Goal: Task Accomplishment & Management: Use online tool/utility

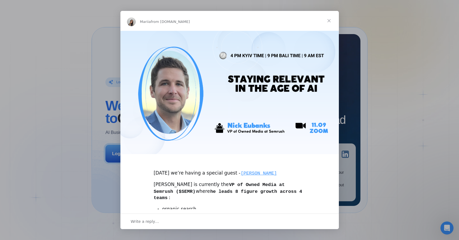
click at [329, 22] on span "Close" at bounding box center [329, 21] width 20 height 20
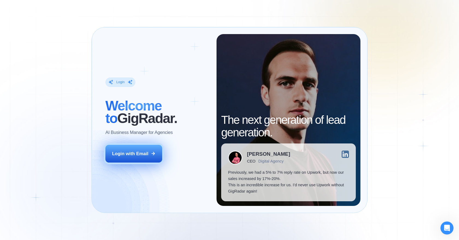
click at [133, 156] on div "Login with Email" at bounding box center [130, 154] width 36 height 6
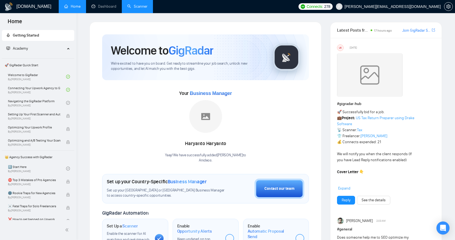
click at [136, 4] on link "Scanner" at bounding box center [137, 6] width 20 height 5
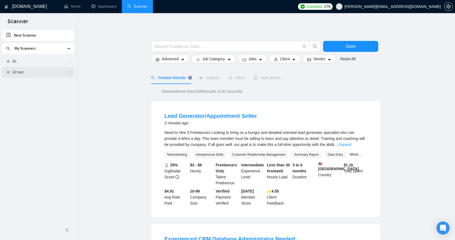
click at [50, 75] on link "2d test" at bounding box center [38, 72] width 52 height 11
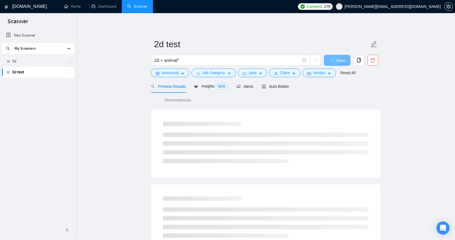
click at [51, 51] on div "My Scanners" at bounding box center [38, 48] width 69 height 11
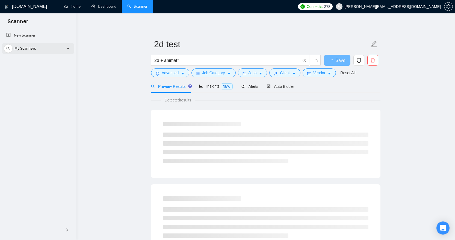
click at [44, 49] on div "My Scanners" at bounding box center [38, 48] width 69 height 11
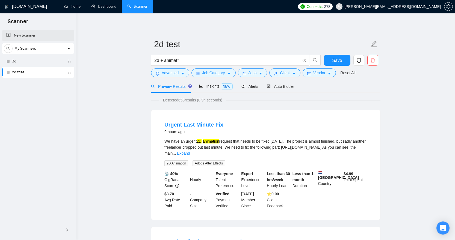
click at [26, 35] on link "New Scanner" at bounding box center [38, 35] width 64 height 11
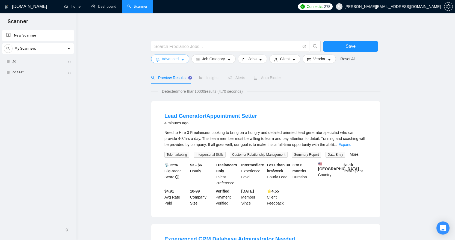
click at [184, 58] on icon "caret-down" at bounding box center [183, 60] width 4 height 4
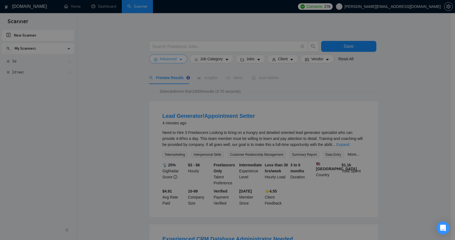
click at [184, 240] on div "Advanced Search Options Only Search Titles: Only Search Titles Use comma-separa…" at bounding box center [225, 240] width 451 height 0
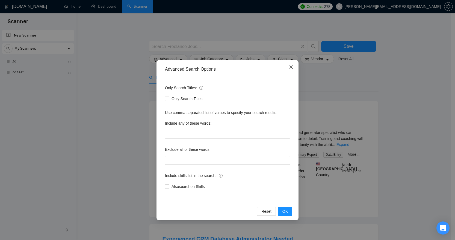
click at [293, 66] on icon "close" at bounding box center [291, 67] width 3 height 3
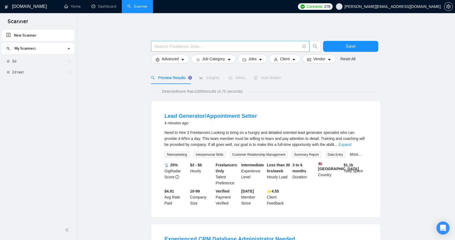
click at [193, 46] on input "text" at bounding box center [227, 46] width 146 height 7
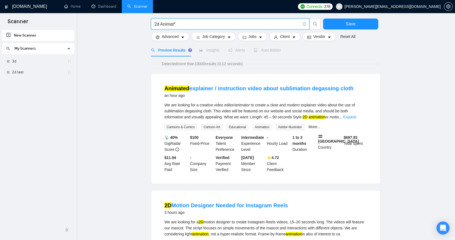
scroll to position [21, 0]
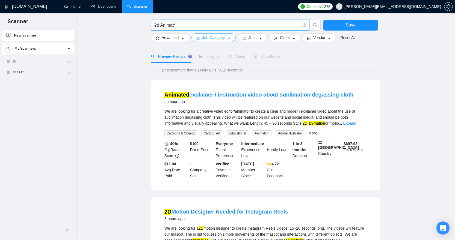
type input "2d Animat*"
click at [228, 38] on button "Job Category" at bounding box center [214, 37] width 44 height 9
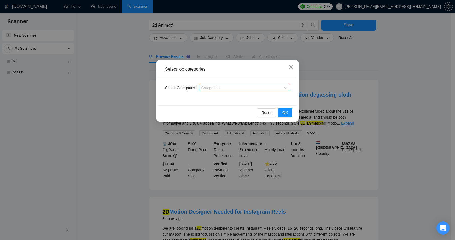
click at [285, 86] on div "Categories" at bounding box center [244, 88] width 91 height 7
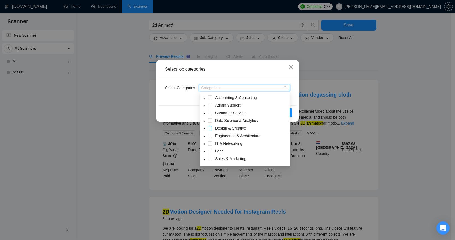
click at [209, 128] on span at bounding box center [210, 128] width 4 height 4
click at [204, 129] on icon "caret-down" at bounding box center [204, 129] width 3 height 3
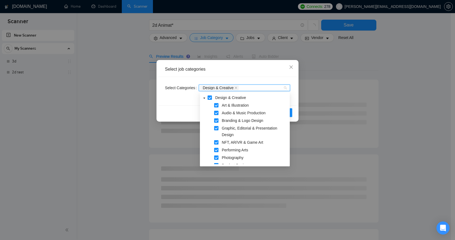
scroll to position [30, 0]
click at [217, 106] on span at bounding box center [216, 106] width 4 height 4
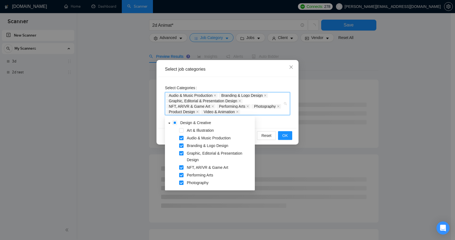
click at [182, 138] on span at bounding box center [181, 138] width 4 height 4
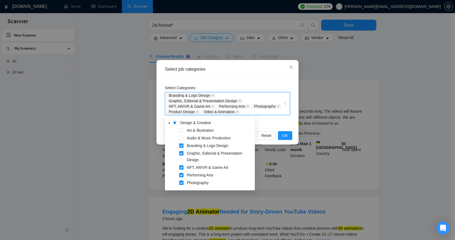
click at [181, 145] on span at bounding box center [181, 146] width 4 height 4
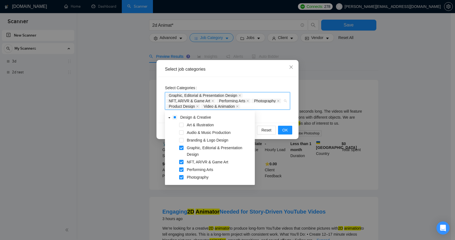
click at [183, 148] on span at bounding box center [181, 148] width 4 height 4
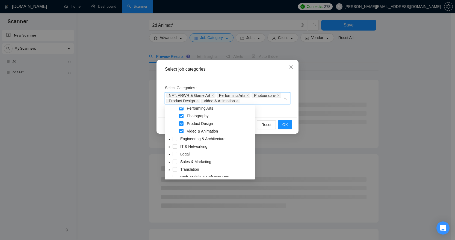
scroll to position [84, 0]
click at [182, 118] on span at bounding box center [181, 117] width 4 height 4
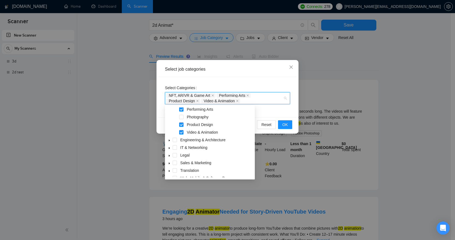
click at [183, 107] on body "Scanner New Scanner My Scanners 3d 2d test [DOMAIN_NAME] Home Dashboard Scanner…" at bounding box center [225, 99] width 451 height 240
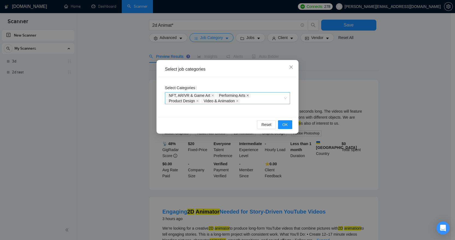
click at [249, 96] on icon "close" at bounding box center [248, 96] width 2 height 2
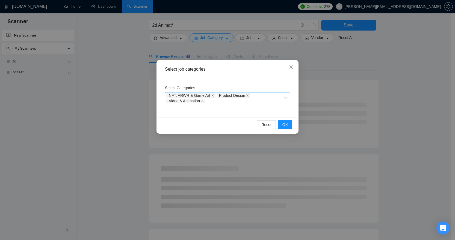
click at [214, 96] on icon "close" at bounding box center [213, 95] width 3 height 3
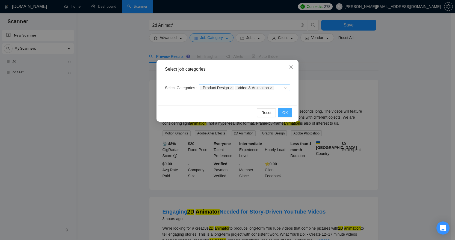
click at [287, 113] on span "OK" at bounding box center [285, 113] width 5 height 6
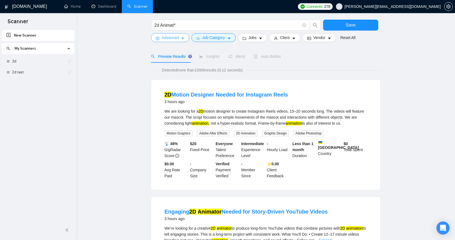
click at [183, 36] on span "caret-down" at bounding box center [183, 38] width 4 height 4
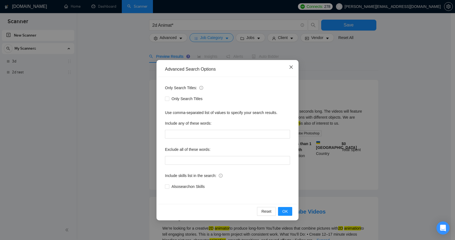
click at [293, 66] on icon "close" at bounding box center [291, 67] width 4 height 4
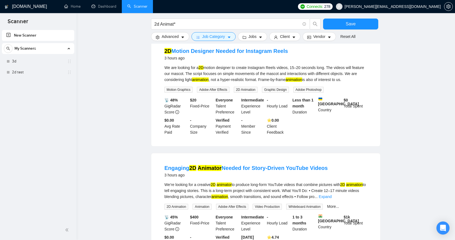
scroll to position [65, 0]
click at [346, 101] on b "$ 0" at bounding box center [346, 100] width 4 height 4
drag, startPoint x: 345, startPoint y: 101, endPoint x: 351, endPoint y: 100, distance: 6.3
click at [351, 100] on div "$ 0 Total Spent" at bounding box center [356, 107] width 26 height 18
drag, startPoint x: 193, startPoint y: 100, endPoint x: 203, endPoint y: 99, distance: 10.4
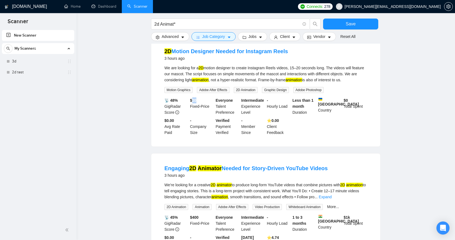
click at [203, 99] on div "$ 20 Fixed-Price" at bounding box center [202, 107] width 26 height 18
drag, startPoint x: 297, startPoint y: 68, endPoint x: 333, endPoint y: 68, distance: 36.1
click at [333, 68] on div "We are looking for a 2D motion designer to create Instagram Reels videos, 15–20…" at bounding box center [266, 74] width 203 height 18
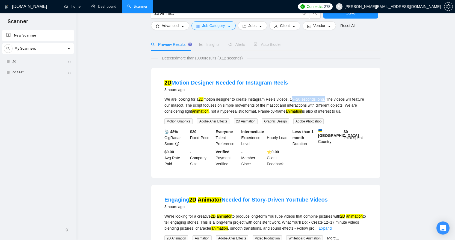
scroll to position [1, 0]
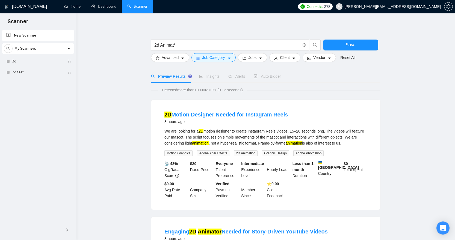
click at [371, 144] on li "2D Motion Designer Needed for Instagram Reels 3 hours ago We are looking for a …" at bounding box center [266, 155] width 216 height 97
drag, startPoint x: 371, startPoint y: 144, endPoint x: 376, endPoint y: 145, distance: 5.0
click at [376, 145] on div "2D Motion Designer Needed for Instagram Reels 3 hours ago We are looking for a …" at bounding box center [265, 155] width 229 height 110
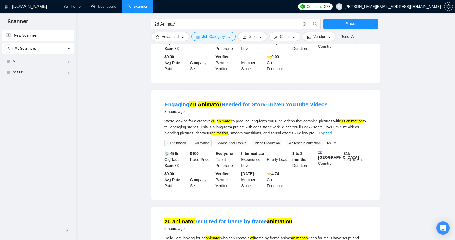
scroll to position [131, 0]
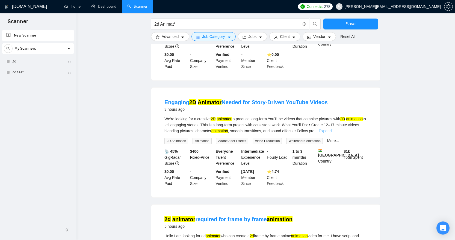
click at [332, 131] on link "Expand" at bounding box center [325, 131] width 13 height 4
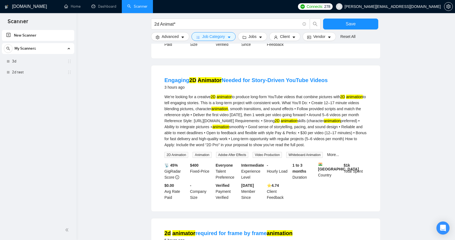
scroll to position [153, 0]
drag, startPoint x: 249, startPoint y: 121, endPoint x: 225, endPoint y: 128, distance: 24.2
click at [225, 128] on div "We’re looking for a creative 2D animator to produce long-form YouTube videos th…" at bounding box center [266, 121] width 203 height 54
copy div "[URL][DOMAIN_NAME]"
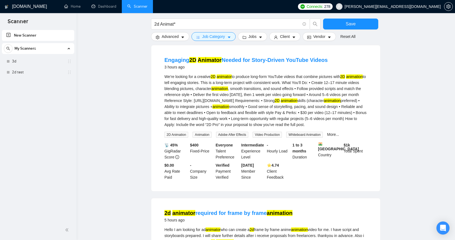
scroll to position [161, 0]
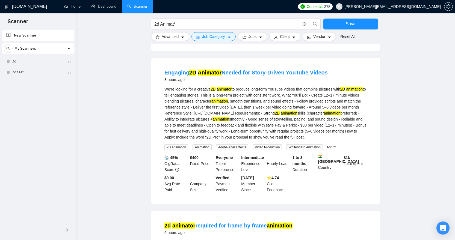
click at [275, 128] on div "We’re looking for a creative 2D animator to produce long-form YouTube videos th…" at bounding box center [266, 113] width 203 height 54
drag, startPoint x: 271, startPoint y: 134, endPoint x: 276, endPoint y: 134, distance: 4.4
click at [275, 134] on div "We’re looking for a creative 2D animator to produce long-form YouTube videos th…" at bounding box center [266, 113] width 203 height 54
click at [316, 137] on div "We’re looking for a creative 2D animator to produce long-form YouTube videos th…" at bounding box center [266, 113] width 203 height 54
drag, startPoint x: 347, startPoint y: 143, endPoint x: 143, endPoint y: 71, distance: 216.7
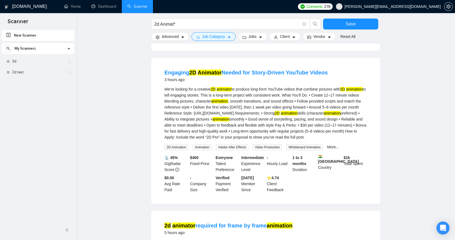
click at [143, 71] on main "2d Animat* Save Advanced Job Category Jobs Client Vendor Reset All Preview Resu…" at bounding box center [265, 212] width 361 height 702
click at [356, 69] on div "Engaging 2D Animator Needed for Story-Driven YouTube Videos 3 hours ago" at bounding box center [266, 76] width 203 height 14
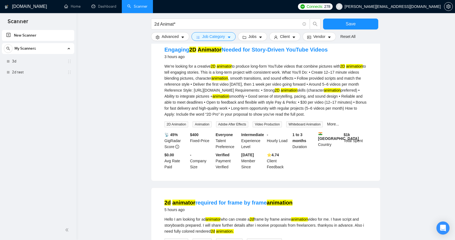
scroll to position [177, 0]
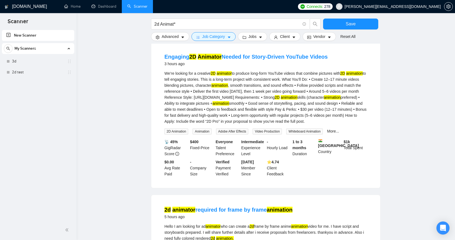
click at [351, 125] on div "We’re looking for a creative 2D animator to produce long-form YouTube videos th…" at bounding box center [266, 98] width 203 height 54
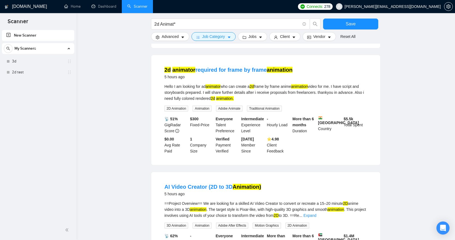
scroll to position [317, 0]
drag, startPoint x: 302, startPoint y: 99, endPoint x: 331, endPoint y: 98, distance: 28.4
click at [331, 98] on div "Hello I am looking for ad animator who can create a 2d frame by frame anime ani…" at bounding box center [266, 92] width 203 height 18
drag, startPoint x: 318, startPoint y: 105, endPoint x: 312, endPoint y: 102, distance: 6.2
click at [318, 101] on div "Hello I am looking for ad animator who can create a 2d frame by frame anime ani…" at bounding box center [266, 92] width 203 height 18
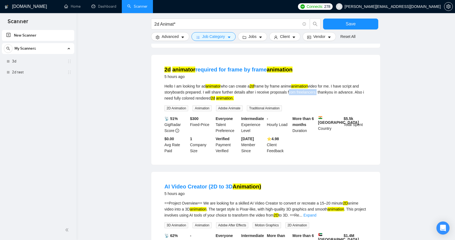
drag, startPoint x: 301, startPoint y: 98, endPoint x: 330, endPoint y: 99, distance: 29.0
click at [330, 99] on div "Hello I am looking for ad animator who can create a 2d frame by frame anime ani…" at bounding box center [266, 92] width 203 height 18
click at [269, 101] on div "Hello I am looking for ad animator who can create a 2d frame by frame anime ani…" at bounding box center [266, 92] width 203 height 18
drag, startPoint x: 271, startPoint y: 104, endPoint x: 277, endPoint y: 105, distance: 6.3
click at [277, 101] on div "Hello I am looking for ad animator who can create a 2d frame by frame anime ani…" at bounding box center [266, 92] width 203 height 18
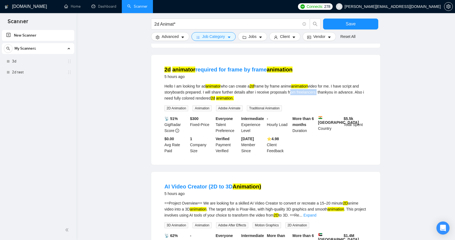
drag, startPoint x: 302, startPoint y: 98, endPoint x: 330, endPoint y: 99, distance: 27.9
click at [330, 99] on div "Hello I am looking for ad animator who can create a 2d frame by frame anime ani…" at bounding box center [266, 92] width 203 height 18
click at [301, 98] on div "Hello I am looking for ad animator who can create a 2d frame by frame anime ani…" at bounding box center [266, 92] width 203 height 18
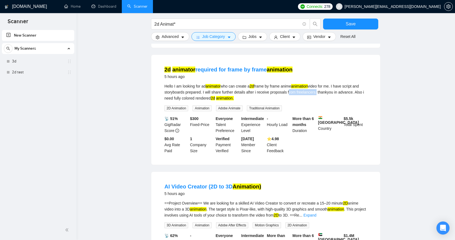
drag, startPoint x: 301, startPoint y: 98, endPoint x: 330, endPoint y: 96, distance: 28.5
click at [330, 96] on div "Hello I am looking for ad animator who can create a 2d frame by frame anime ani…" at bounding box center [266, 92] width 203 height 18
copy div "from freelancers"
click at [183, 37] on icon "caret-down" at bounding box center [182, 38] width 3 height 2
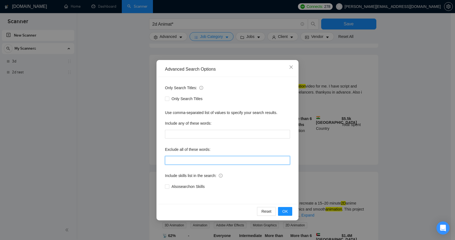
click at [179, 162] on input "text" at bounding box center [227, 160] width 125 height 9
paste input "from freelancers"
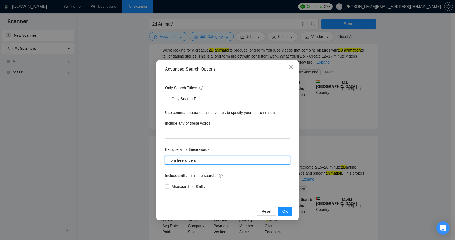
drag, startPoint x: 163, startPoint y: 156, endPoint x: 153, endPoint y: 155, distance: 10.7
click at [152, 156] on div "Advanced Search Options Only Search Titles: Only Search Titles Use comma-separa…" at bounding box center [227, 120] width 455 height 240
paste input ""this job is not open to teams", "this job is not open to agency", "this job is…"
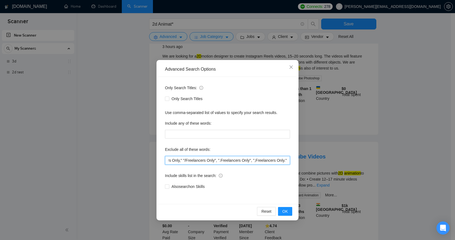
scroll to position [194, 0]
type input ""this job is not open to teams", "this job is not open to agency", "this job is…"
click at [287, 211] on span "OK" at bounding box center [285, 212] width 5 height 6
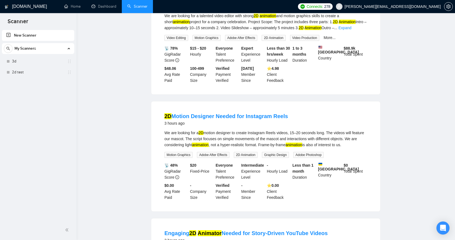
scroll to position [6, 0]
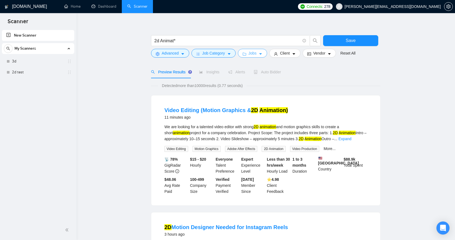
click at [260, 55] on button "Jobs" at bounding box center [253, 53] width 30 height 9
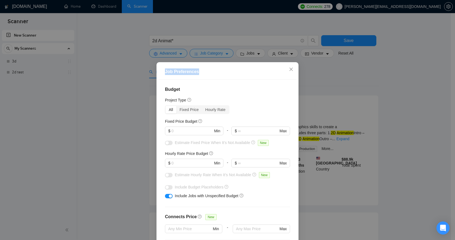
drag, startPoint x: 247, startPoint y: 69, endPoint x: 176, endPoint y: 57, distance: 71.8
click at [176, 57] on div "Job Preferences Budget Project Type All Fixed Price Hourly Rate Fixed Price Bud…" at bounding box center [227, 120] width 455 height 240
click at [264, 69] on div "Job Preferences" at bounding box center [227, 72] width 125 height 7
click at [205, 130] on input "text" at bounding box center [192, 131] width 41 height 6
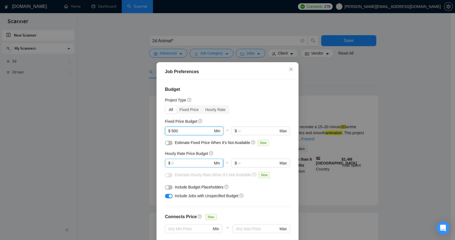
type input "500"
click at [193, 164] on input "text" at bounding box center [192, 163] width 41 height 6
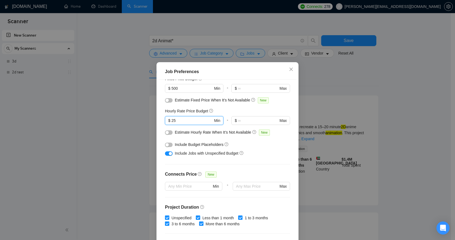
scroll to position [47, 0]
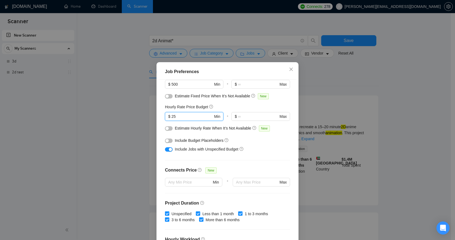
type input "25"
click at [169, 150] on div "button" at bounding box center [170, 149] width 3 height 3
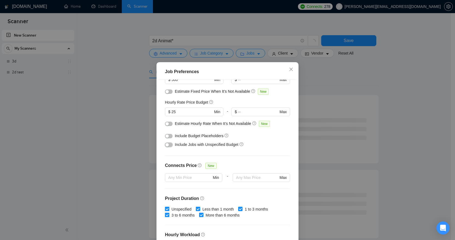
scroll to position [52, 0]
click at [170, 144] on button "button" at bounding box center [169, 144] width 8 height 4
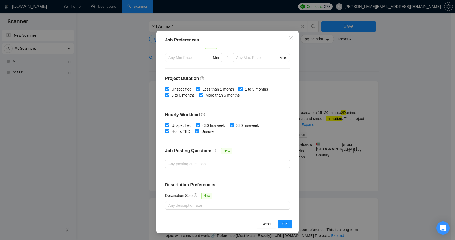
scroll to position [21, 0]
click at [283, 224] on span "OK" at bounding box center [285, 224] width 5 height 6
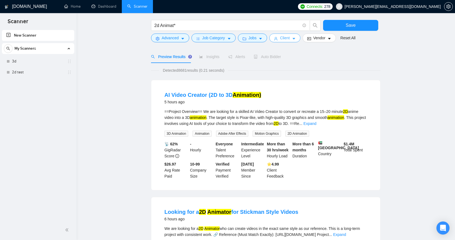
click at [289, 34] on button "Client" at bounding box center [284, 38] width 31 height 9
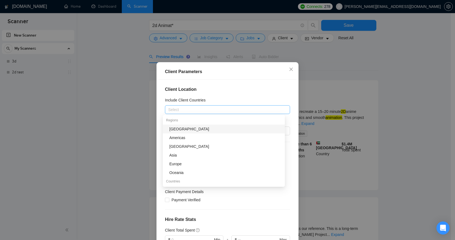
click at [232, 109] on div at bounding box center [224, 110] width 117 height 7
click at [191, 136] on div "Americas" at bounding box center [225, 138] width 112 height 6
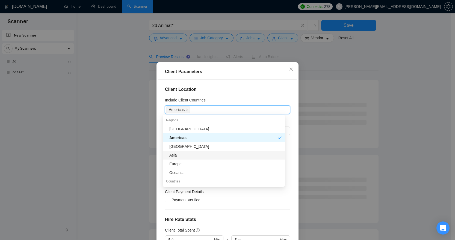
scroll to position [1, 0]
click at [187, 162] on div "Europe" at bounding box center [225, 163] width 112 height 6
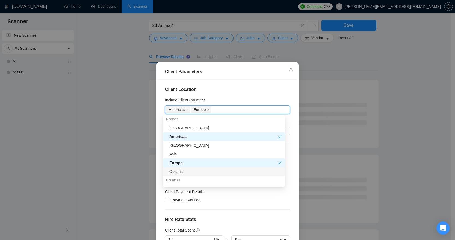
click at [192, 173] on div "Oceania" at bounding box center [225, 172] width 112 height 6
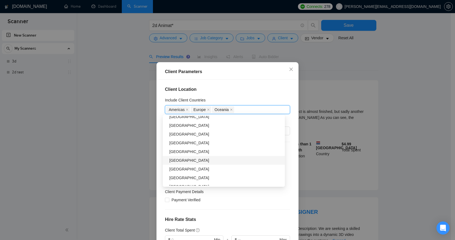
scroll to position [275, 0]
click at [257, 86] on h4 "Client Location" at bounding box center [227, 89] width 125 height 7
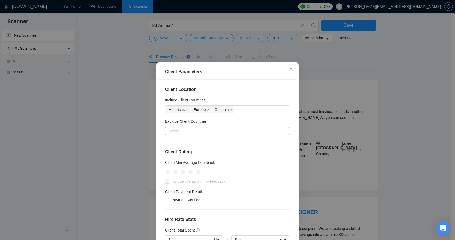
click at [206, 132] on div at bounding box center [224, 131] width 117 height 7
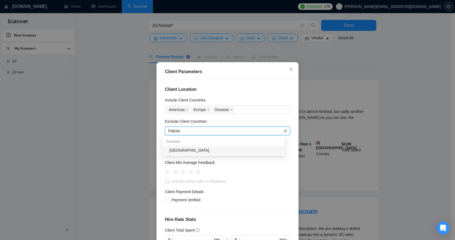
type input "[GEOGRAPHIC_DATA]"
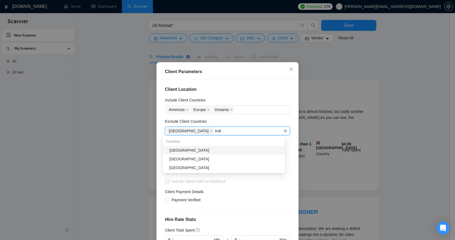
type input "[GEOGRAPHIC_DATA]"
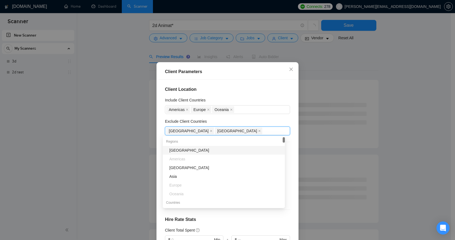
click at [262, 124] on div "Exclude Client Countries" at bounding box center [227, 123] width 125 height 8
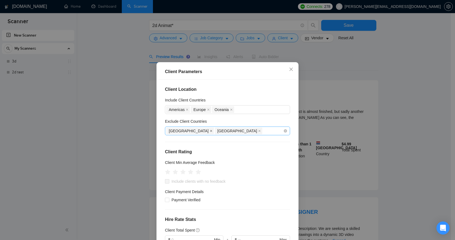
click at [210, 131] on icon "close" at bounding box center [211, 131] width 2 height 2
click at [210, 132] on icon "close" at bounding box center [211, 131] width 3 height 3
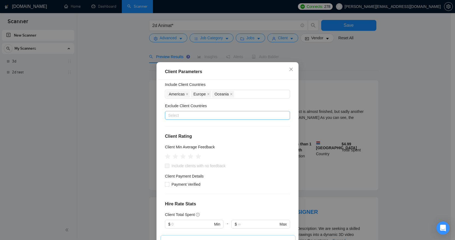
scroll to position [21, 0]
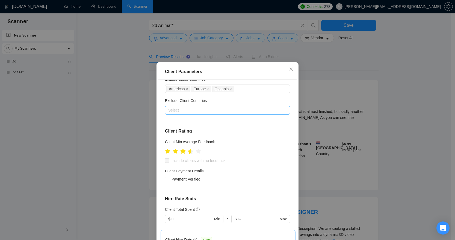
click at [189, 152] on icon "star" at bounding box center [191, 151] width 6 height 5
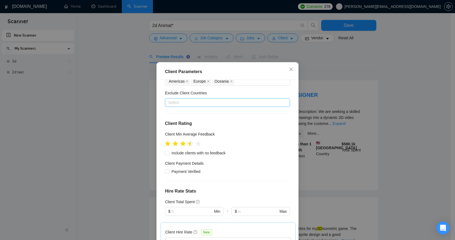
scroll to position [29, 0]
click at [190, 145] on icon "star" at bounding box center [191, 144] width 6 height 6
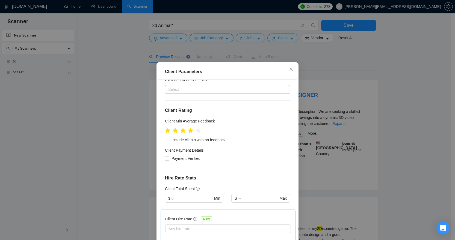
scroll to position [55, 0]
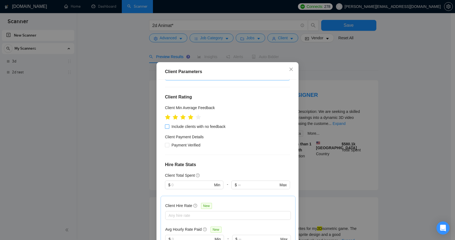
click at [198, 128] on span "Include clients with no feedback" at bounding box center [198, 127] width 58 height 6
click at [169, 128] on input "Include clients with no feedback" at bounding box center [167, 127] width 4 height 4
checkbox input "true"
click at [195, 146] on span "Payment Verified" at bounding box center [185, 145] width 33 height 6
click at [169, 146] on input "Payment Verified" at bounding box center [167, 145] width 4 height 4
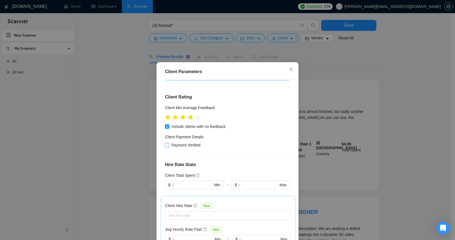
checkbox input "true"
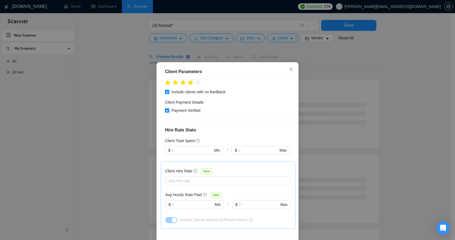
scroll to position [90, 0]
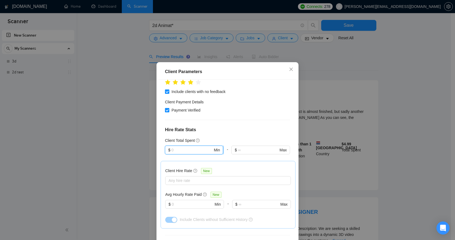
click at [172, 148] on input "text" at bounding box center [192, 150] width 41 height 6
type input "1"
click at [260, 128] on h4 "Hire Rate Stats" at bounding box center [227, 130] width 125 height 7
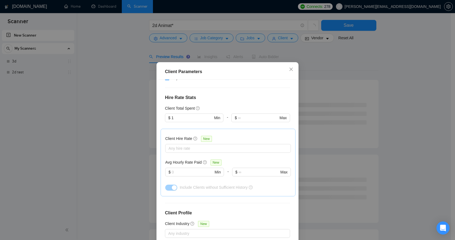
scroll to position [126, 0]
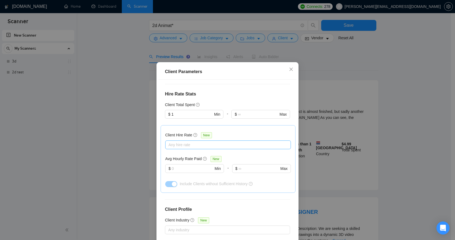
click at [207, 146] on div at bounding box center [226, 145] width 118 height 7
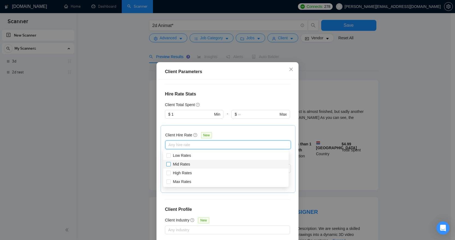
click at [168, 163] on input "Mid Rates" at bounding box center [168, 164] width 4 height 4
checkbox input "true"
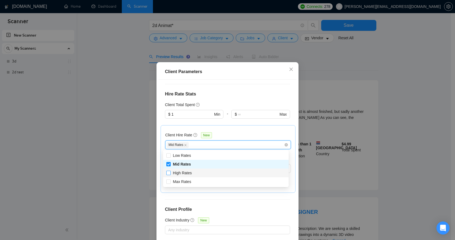
click at [169, 174] on input "High Rates" at bounding box center [168, 173] width 4 height 4
checkbox input "true"
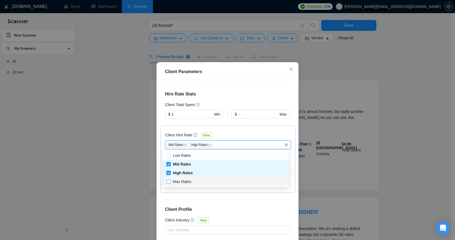
click at [169, 181] on input "Max Rates" at bounding box center [168, 182] width 4 height 4
checkbox input "true"
click at [239, 132] on div "Client Hire Rate New" at bounding box center [228, 136] width 126 height 8
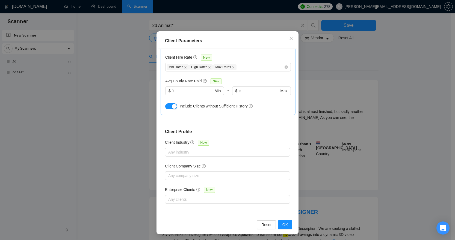
scroll to position [32, 0]
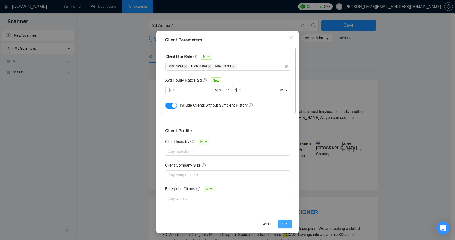
click at [283, 224] on span "OK" at bounding box center [285, 224] width 5 height 6
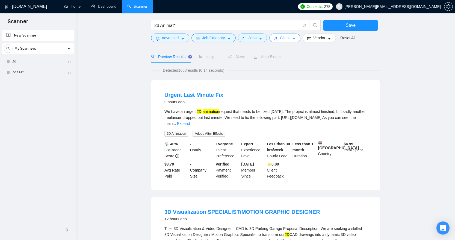
scroll to position [20, 0]
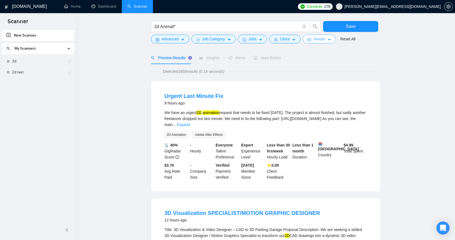
click at [325, 39] on span "Vendor" at bounding box center [319, 39] width 12 height 6
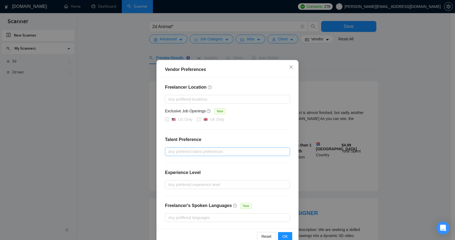
click at [243, 150] on div at bounding box center [224, 152] width 117 height 7
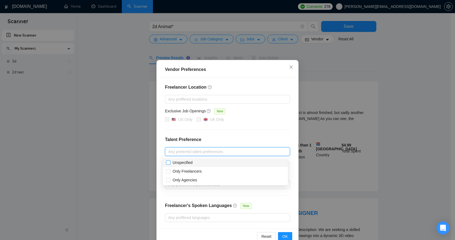
click at [170, 163] on span at bounding box center [168, 163] width 4 height 4
click at [170, 163] on input "Unspecified" at bounding box center [168, 163] width 4 height 4
click at [169, 162] on input "Unspecified" at bounding box center [168, 163] width 4 height 4
checkbox input "true"
click at [169, 180] on input "Only Agencies" at bounding box center [168, 180] width 4 height 4
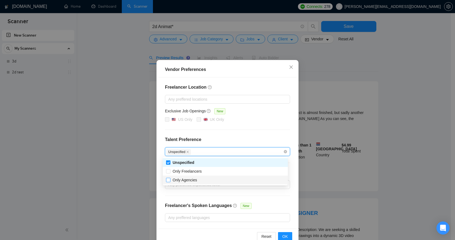
checkbox input "true"
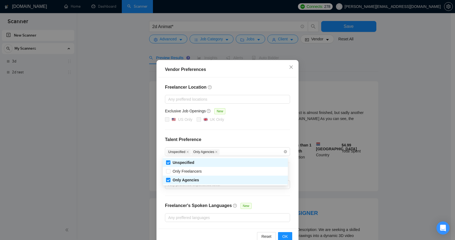
click at [243, 130] on div at bounding box center [227, 130] width 125 height 0
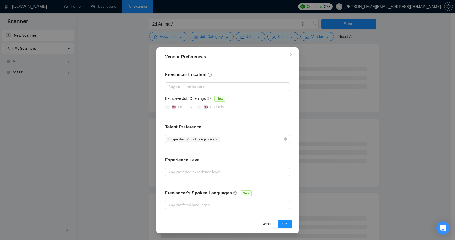
scroll to position [57, 0]
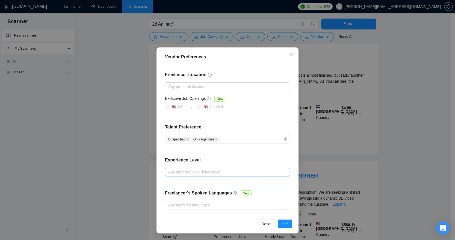
click at [219, 173] on div at bounding box center [224, 172] width 117 height 7
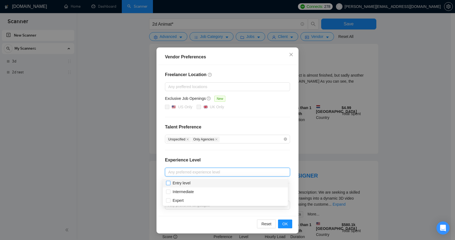
click at [168, 183] on input "Entry level" at bounding box center [168, 183] width 4 height 4
checkbox input "true"
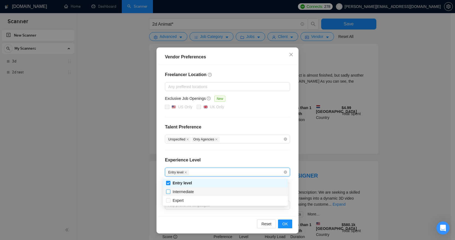
click at [168, 191] on input "Intermediate" at bounding box center [168, 192] width 4 height 4
checkbox input "true"
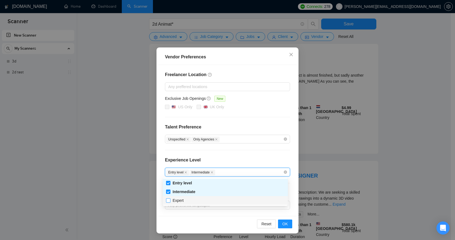
click at [168, 202] on input "Expert" at bounding box center [168, 201] width 4 height 4
checkbox input "true"
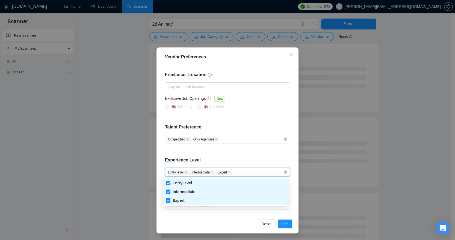
click at [226, 153] on div "Freelancer Location Any preffered locations Exclusive Job Openings [GEOGRAPHIC_…" at bounding box center [227, 140] width 138 height 151
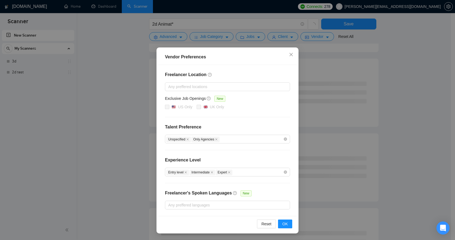
scroll to position [233, 0]
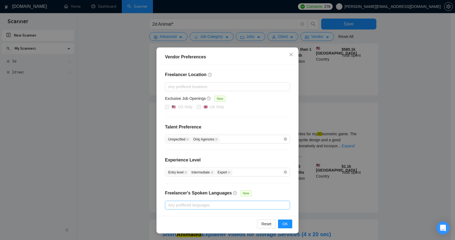
click at [199, 206] on div at bounding box center [224, 205] width 117 height 7
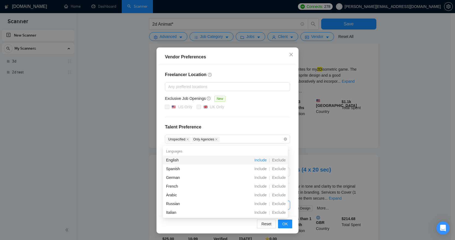
scroll to position [299, 0]
click at [249, 125] on h4 "Talent Preference" at bounding box center [227, 127] width 125 height 7
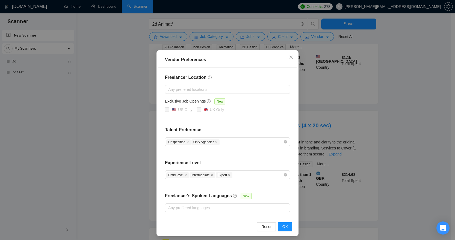
scroll to position [13, 0]
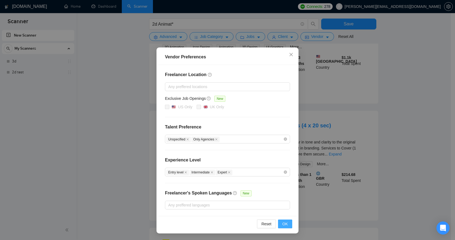
click at [285, 223] on span "OK" at bounding box center [285, 224] width 5 height 6
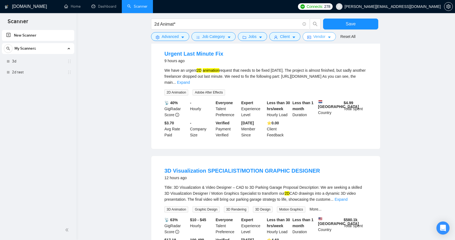
scroll to position [0, 0]
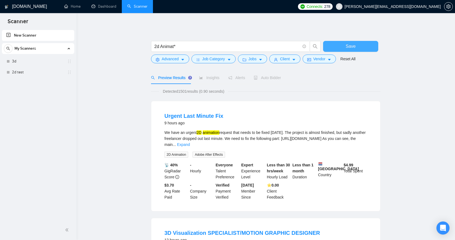
click at [351, 45] on span "Save" at bounding box center [351, 46] width 10 height 7
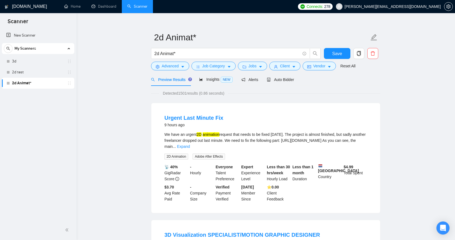
scroll to position [15, 0]
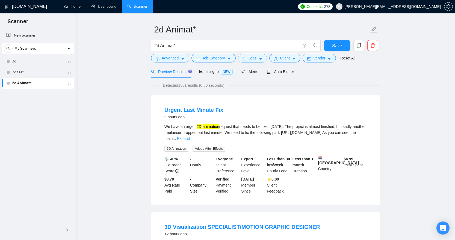
click at [190, 137] on link "Expand" at bounding box center [183, 139] width 13 height 4
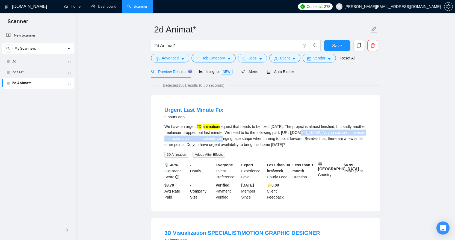
drag, startPoint x: 163, startPoint y: 138, endPoint x: 305, endPoint y: 139, distance: 141.8
click at [305, 139] on li "Urgent Last Minute Fix 9 hours ago We have an urgent 2D animation request that …" at bounding box center [266, 153] width 216 height 103
copy div "[URL][DOMAIN_NAME]"
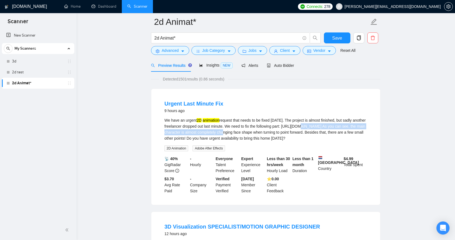
scroll to position [60, 0]
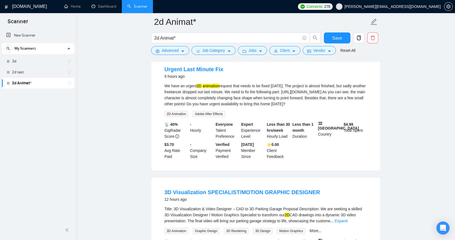
click at [327, 107] on div "We have an urgent 2D animation request that needs to be fixed [DATE]. The proje…" at bounding box center [266, 95] width 203 height 24
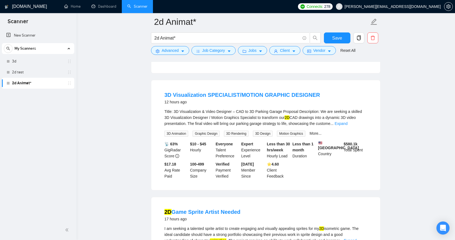
scroll to position [159, 0]
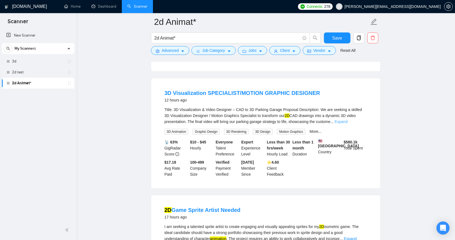
click at [348, 124] on link "Expand" at bounding box center [341, 122] width 13 height 4
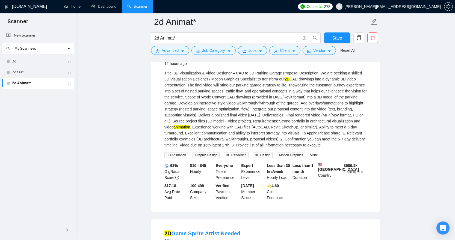
scroll to position [196, 0]
drag, startPoint x: 321, startPoint y: 122, endPoint x: 347, endPoint y: 124, distance: 26.6
click at [347, 124] on div "Title: 3D Visualization & Video Designer – CAD to 3D Parking Garage Proposal De…" at bounding box center [266, 109] width 203 height 78
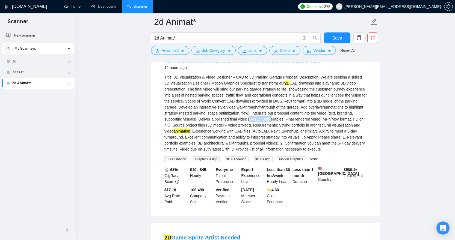
scroll to position [186, 0]
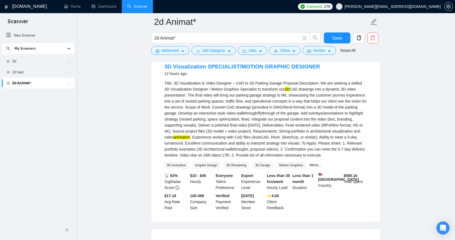
drag, startPoint x: 268, startPoint y: 150, endPoint x: 311, endPoint y: 150, distance: 43.2
click at [311, 150] on div "Title: 3D Visualization & Video Designer – CAD to 3D Parking Garage Proposal De…" at bounding box center [266, 119] width 203 height 78
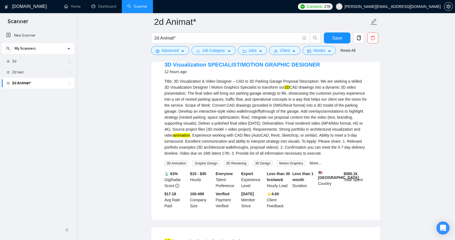
scroll to position [193, 0]
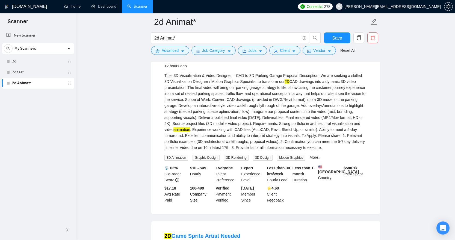
click at [316, 151] on div "Title: 3D Visualization & Video Designer – CAD to 3D Parking Garage Proposal De…" at bounding box center [266, 112] width 203 height 78
click at [300, 140] on div "Title: 3D Visualization & Video Designer – CAD to 3D Parking Garage Proposal De…" at bounding box center [266, 112] width 203 height 78
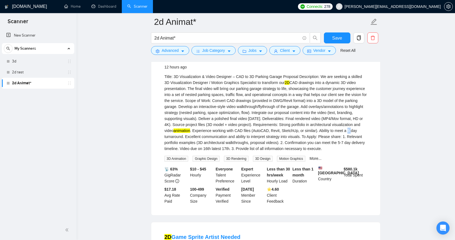
drag, startPoint x: 272, startPoint y: 142, endPoint x: 275, endPoint y: 142, distance: 3.3
click at [275, 142] on div "Title: 3D Visualization & Video Designer – CAD to 3D Parking Garage Proposal De…" at bounding box center [266, 113] width 203 height 78
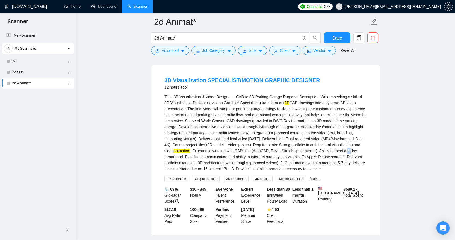
scroll to position [171, 0]
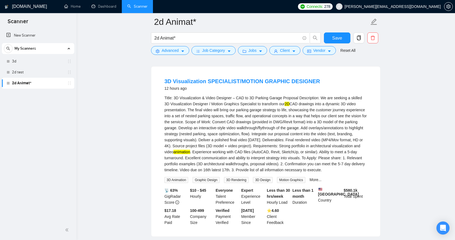
click at [329, 89] on div "3D Visualization SPECIALIST/MOTION GRAPHIC DESIGNER 12 hours ago" at bounding box center [266, 85] width 203 height 14
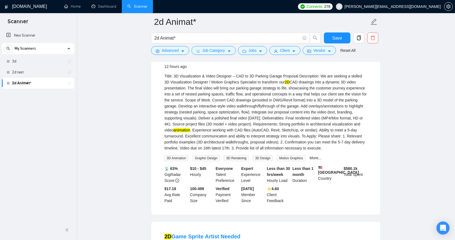
scroll to position [185, 0]
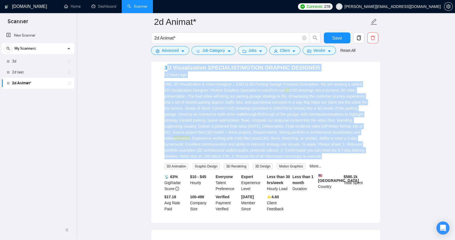
drag, startPoint x: 293, startPoint y: 167, endPoint x: 167, endPoint y: 75, distance: 156.5
click at [167, 75] on li "3D Visualization SPECIALIST/MOTION GRAPHIC DESIGNER 12 hours ago Title: 3D Visu…" at bounding box center [266, 138] width 216 height 157
click at [343, 78] on div "3D Visualization SPECIALIST/MOTION GRAPHIC DESIGNER 12 hours ago" at bounding box center [266, 71] width 203 height 14
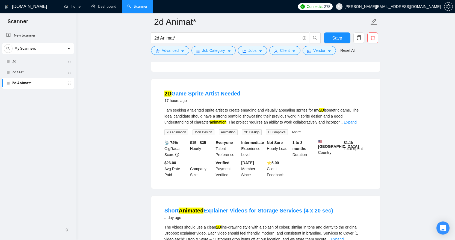
scroll to position [340, 0]
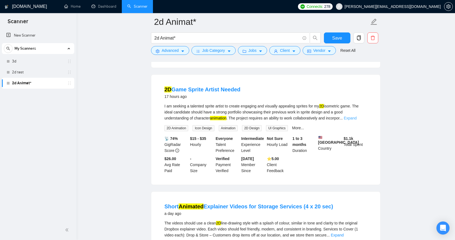
click at [357, 121] on link "Expand" at bounding box center [350, 118] width 13 height 4
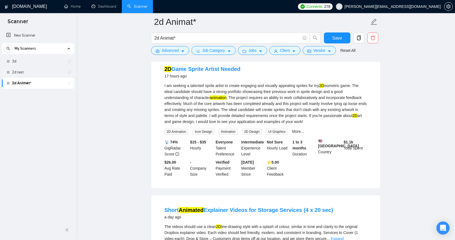
scroll to position [361, 0]
drag, startPoint x: 367, startPoint y: 137, endPoint x: 362, endPoint y: 136, distance: 5.3
click at [362, 125] on div "I am seeking a talented sprite artist to create engaging and visually appealing…" at bounding box center [266, 104] width 203 height 42
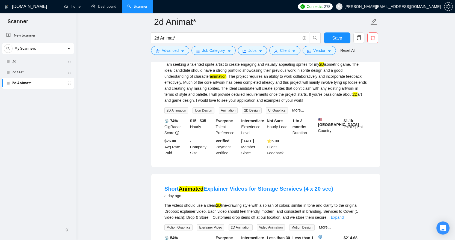
scroll to position [378, 0]
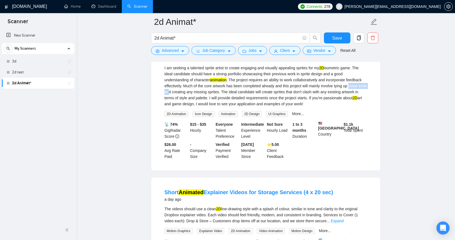
drag, startPoint x: 180, startPoint y: 108, endPoint x: 203, endPoint y: 109, distance: 23.2
click at [203, 107] on div "I am seeking a talented sprite artist to create engaging and visually appealing…" at bounding box center [266, 86] width 203 height 42
click at [353, 107] on div "I am seeking a talented sprite artist to create engaging and visually appealing…" at bounding box center [266, 86] width 203 height 42
drag, startPoint x: 180, startPoint y: 108, endPoint x: 198, endPoint y: 108, distance: 18.6
click at [198, 107] on div "I am seeking a talented sprite artist to create engaging and visually appealing…" at bounding box center [266, 86] width 203 height 42
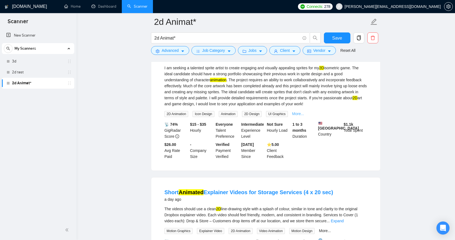
click at [304, 116] on link "More..." at bounding box center [298, 114] width 12 height 4
drag, startPoint x: 294, startPoint y: 175, endPoint x: 269, endPoint y: 160, distance: 29.3
click at [269, 160] on div "📡 74% GigRadar Score $15 - $35 Hourly Everyone Talent Preference Intermediate E…" at bounding box center [265, 141] width 205 height 38
drag, startPoint x: 358, startPoint y: 147, endPoint x: 332, endPoint y: 140, distance: 27.3
click at [332, 140] on div "2D Game Sprite Artist Needed 17 hours ago I am seeking a talented sprite artist…" at bounding box center [265, 104] width 229 height 134
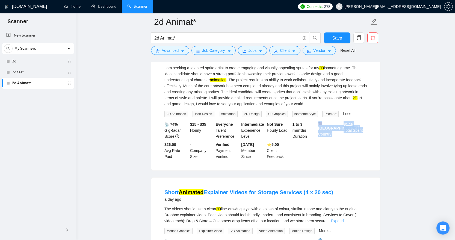
click at [346, 164] on li "2D Game Sprite Artist Needed 17 hours ago I am seeking a talented sprite artist…" at bounding box center [266, 103] width 216 height 121
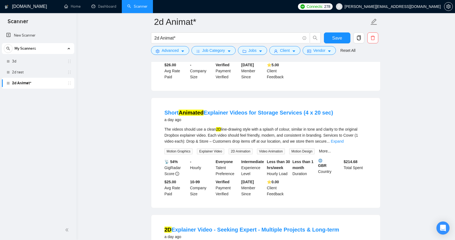
scroll to position [463, 0]
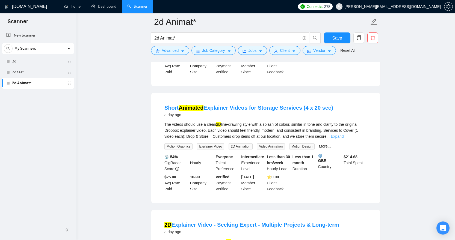
click at [344, 139] on link "Expand" at bounding box center [337, 136] width 13 height 4
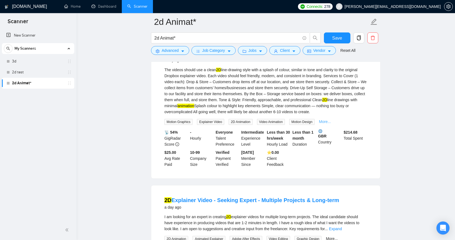
scroll to position [512, 0]
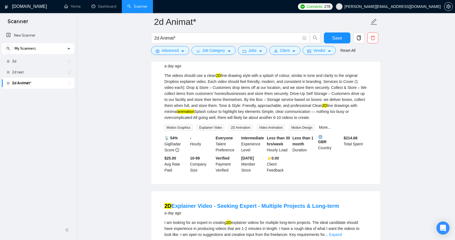
click at [196, 121] on div "The videos should use a clean 2D line-drawing style with a splash of colour, si…" at bounding box center [266, 97] width 203 height 48
click at [199, 121] on div "The videos should use a clean 2D line-drawing style with a splash of colour, si…" at bounding box center [266, 97] width 203 height 48
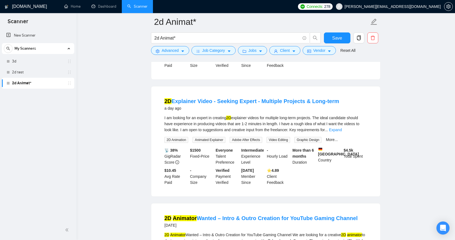
scroll to position [622, 0]
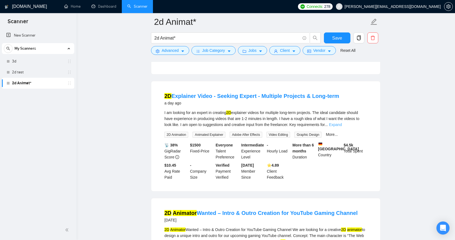
click at [342, 127] on link "Expand" at bounding box center [335, 125] width 13 height 4
click at [364, 128] on div "I am looking for an expert in creating 2D explainer videos for multiple long-te…" at bounding box center [266, 119] width 203 height 18
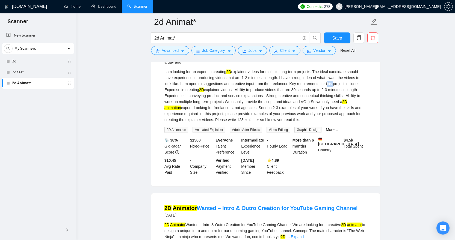
scroll to position [663, 0]
drag, startPoint x: 274, startPoint y: 130, endPoint x: 295, endPoint y: 128, distance: 21.1
click at [295, 123] on div "I am looking for an expert in creating 2D explainer videos for multiple long-te…" at bounding box center [266, 96] width 203 height 54
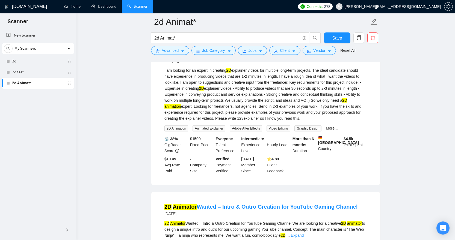
click at [308, 122] on div "I am looking for an expert in creating 2D explainer videos for multiple long-te…" at bounding box center [266, 94] width 203 height 54
drag, startPoint x: 272, startPoint y: 128, endPoint x: 295, endPoint y: 128, distance: 22.1
click at [295, 122] on div "I am looking for an expert in creating 2D explainer videos for multiple long-te…" at bounding box center [266, 94] width 203 height 54
click at [190, 154] on div "$ 1500 Fixed-Price" at bounding box center [202, 145] width 26 height 18
drag, startPoint x: 189, startPoint y: 160, endPoint x: 210, endPoint y: 159, distance: 21.1
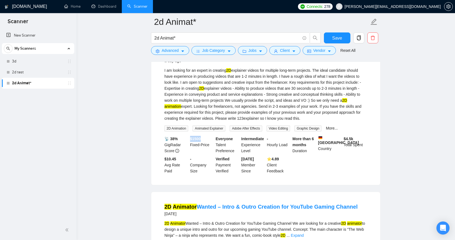
click at [210, 154] on div "$ 1500 Fixed-Price" at bounding box center [202, 145] width 26 height 18
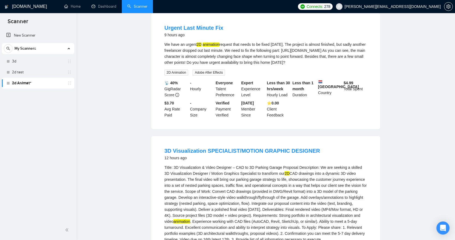
scroll to position [0, 0]
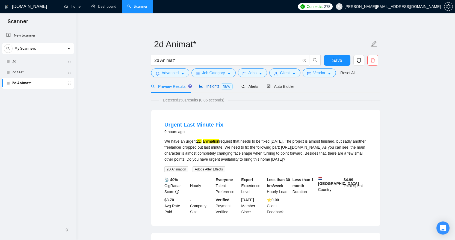
click at [216, 86] on span "Insights NEW" at bounding box center [215, 86] width 33 height 4
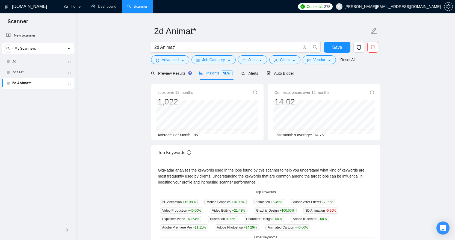
scroll to position [12, 0]
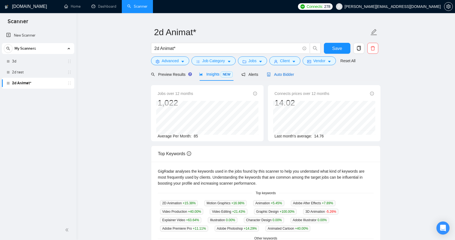
click at [287, 74] on span "Auto Bidder" at bounding box center [280, 74] width 27 height 4
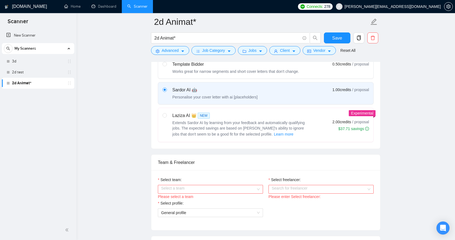
scroll to position [182, 0]
click at [165, 114] on input "radio" at bounding box center [165, 115] width 4 height 4
radio input "true"
radio input "false"
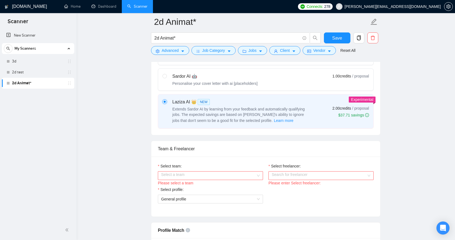
scroll to position [198, 0]
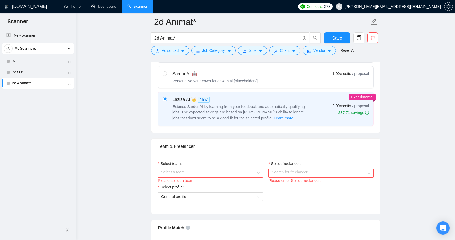
click at [255, 172] on input "Select team:" at bounding box center [208, 173] width 95 height 8
click at [224, 184] on div "Anideos" at bounding box center [210, 184] width 99 height 6
click at [368, 174] on div "Search for freelancer" at bounding box center [321, 173] width 105 height 9
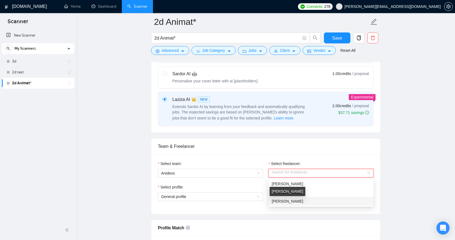
click at [292, 199] on span "[PERSON_NAME]" at bounding box center [287, 201] width 31 height 4
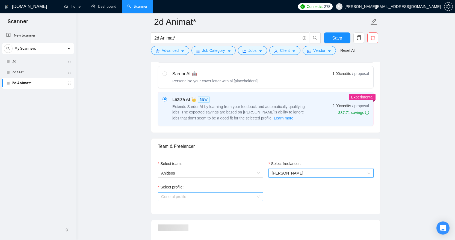
click at [261, 198] on div "General profile" at bounding box center [210, 197] width 105 height 9
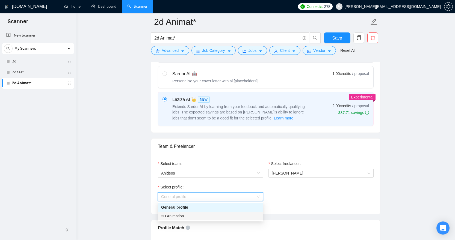
click at [249, 216] on div "2D Animation" at bounding box center [210, 216] width 99 height 6
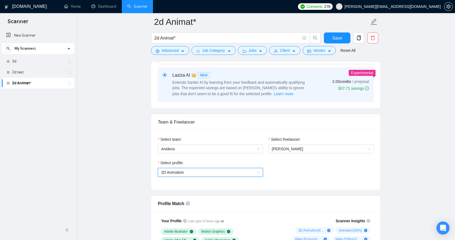
scroll to position [259, 0]
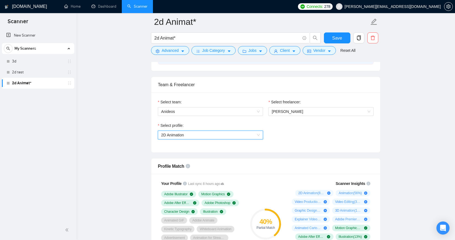
click at [351, 137] on div "Select profile: 1017484851352698941 2D Animation" at bounding box center [265, 135] width 221 height 24
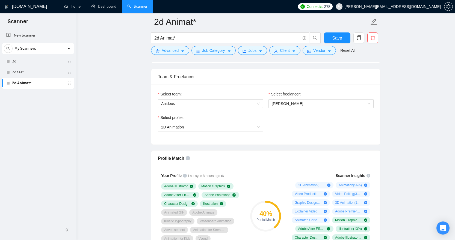
scroll to position [359, 0]
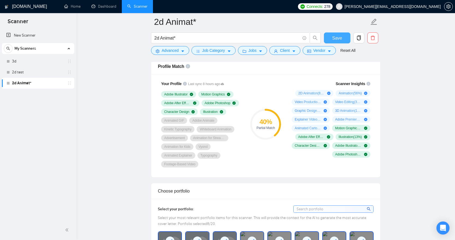
click at [339, 40] on span "Save" at bounding box center [337, 38] width 10 height 7
